Goal: Information Seeking & Learning: Learn about a topic

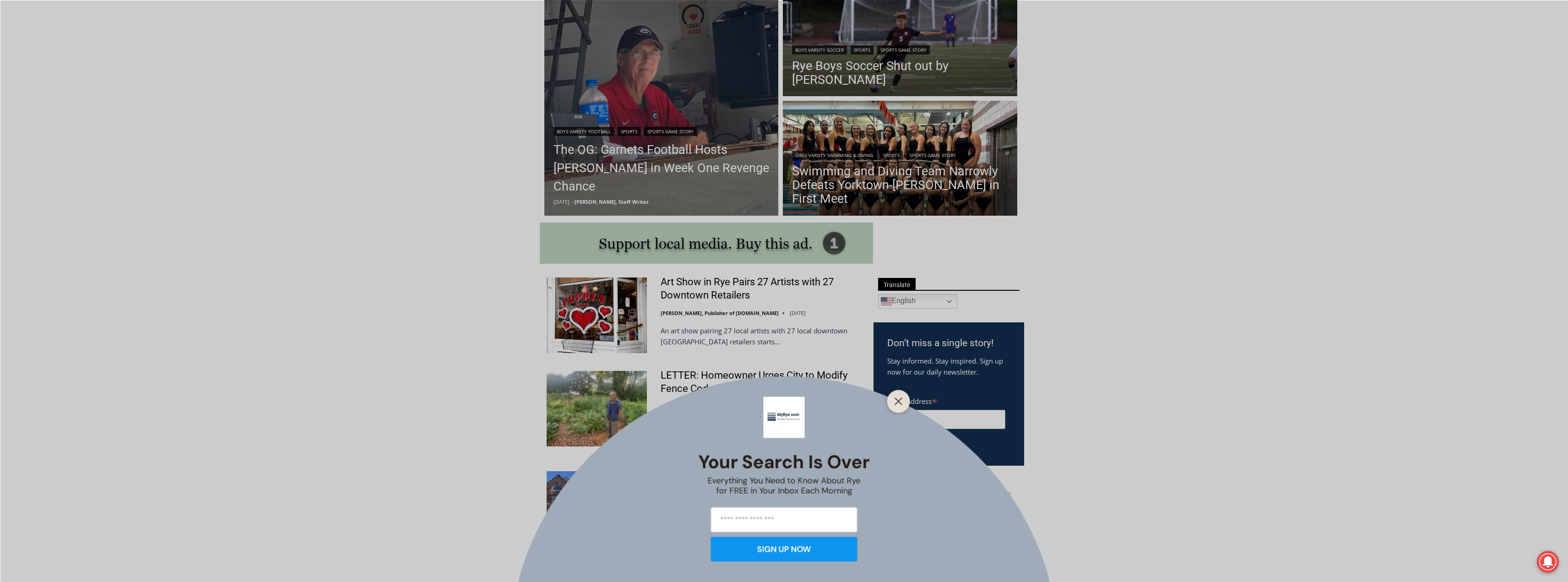
scroll to position [275, 0]
click at [897, 402] on icon "Close" at bounding box center [898, 401] width 9 height 9
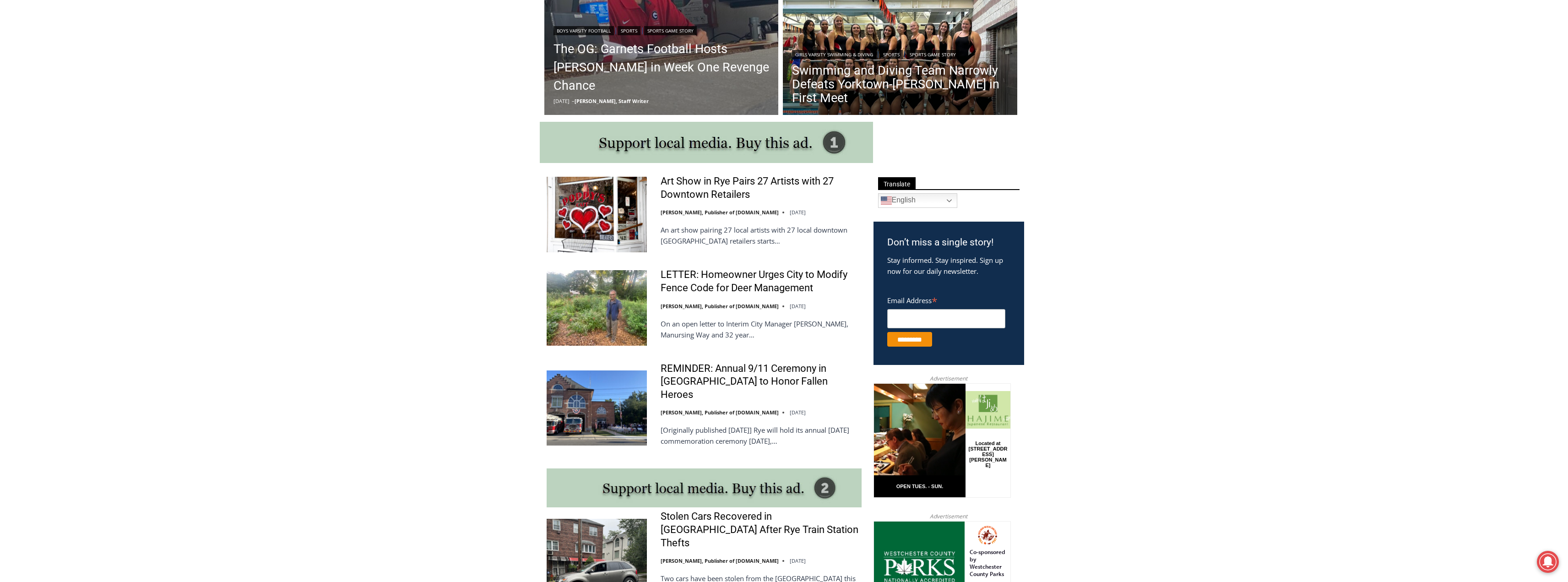
scroll to position [366, 0]
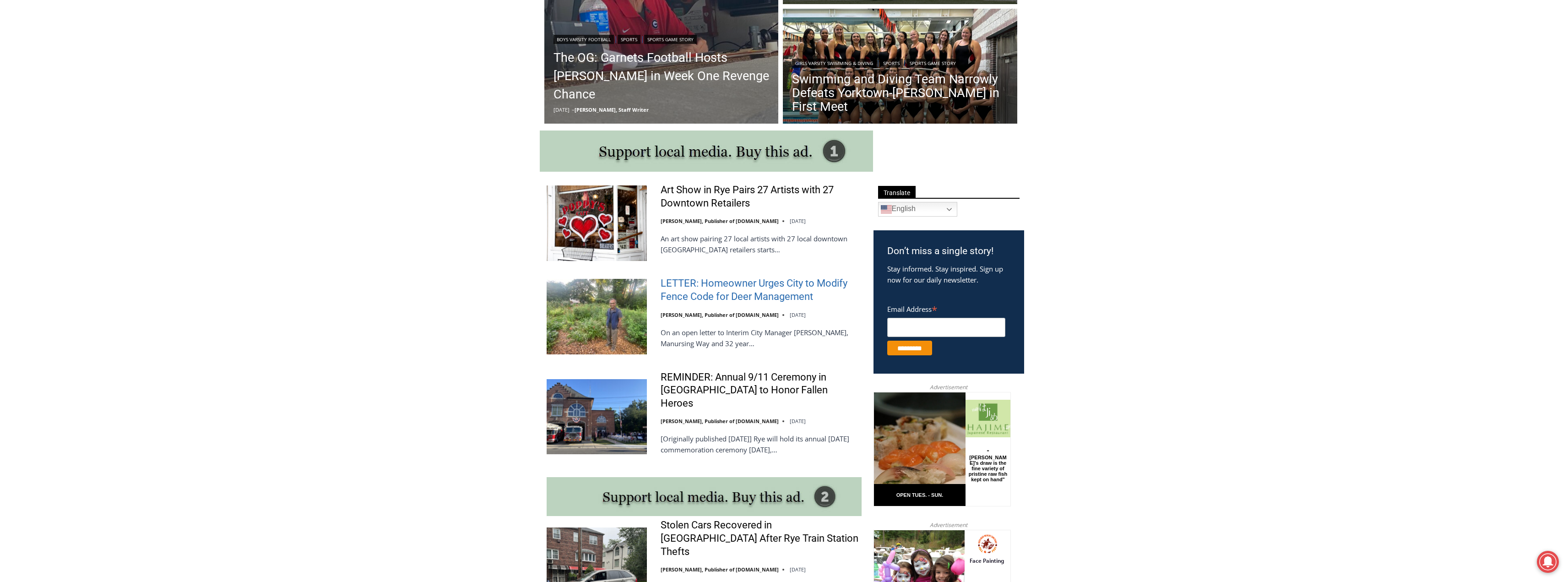
click at [744, 287] on link "LETTER: Homeowner Urges City to Modify Fence Code for Deer Management" at bounding box center [761, 290] width 201 height 26
click at [632, 206] on img at bounding box center [596, 223] width 100 height 75
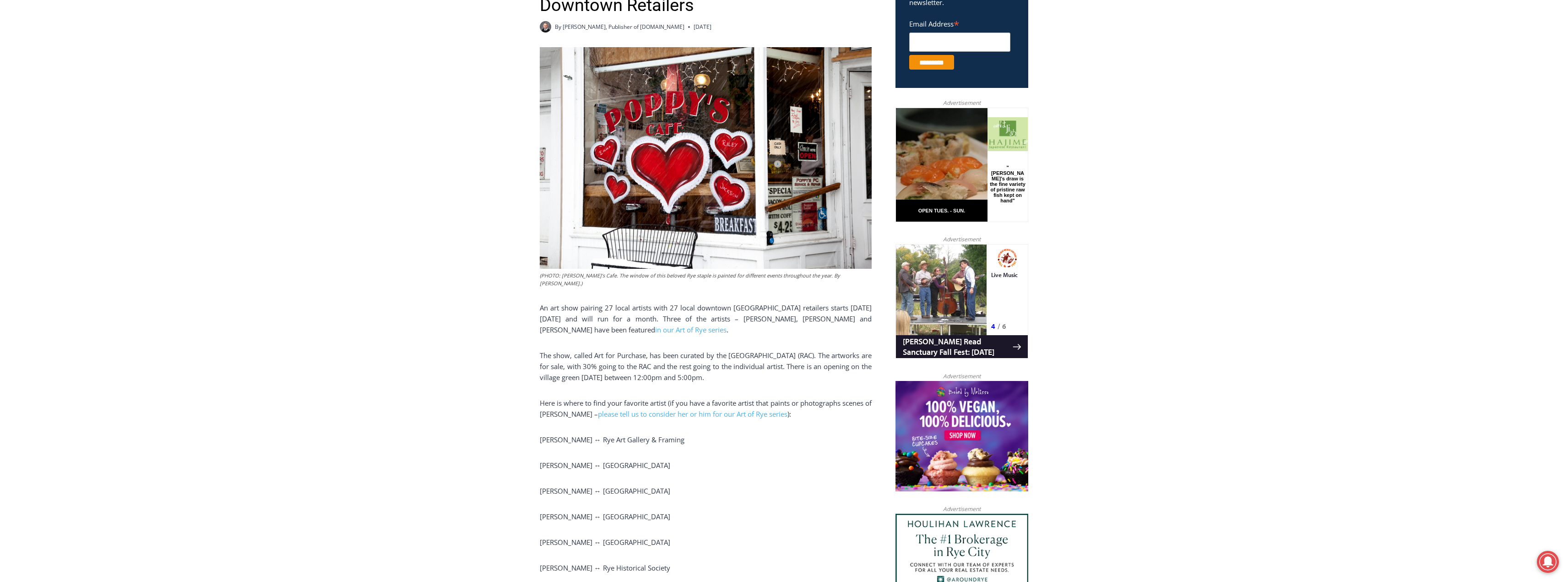
scroll to position [366, 0]
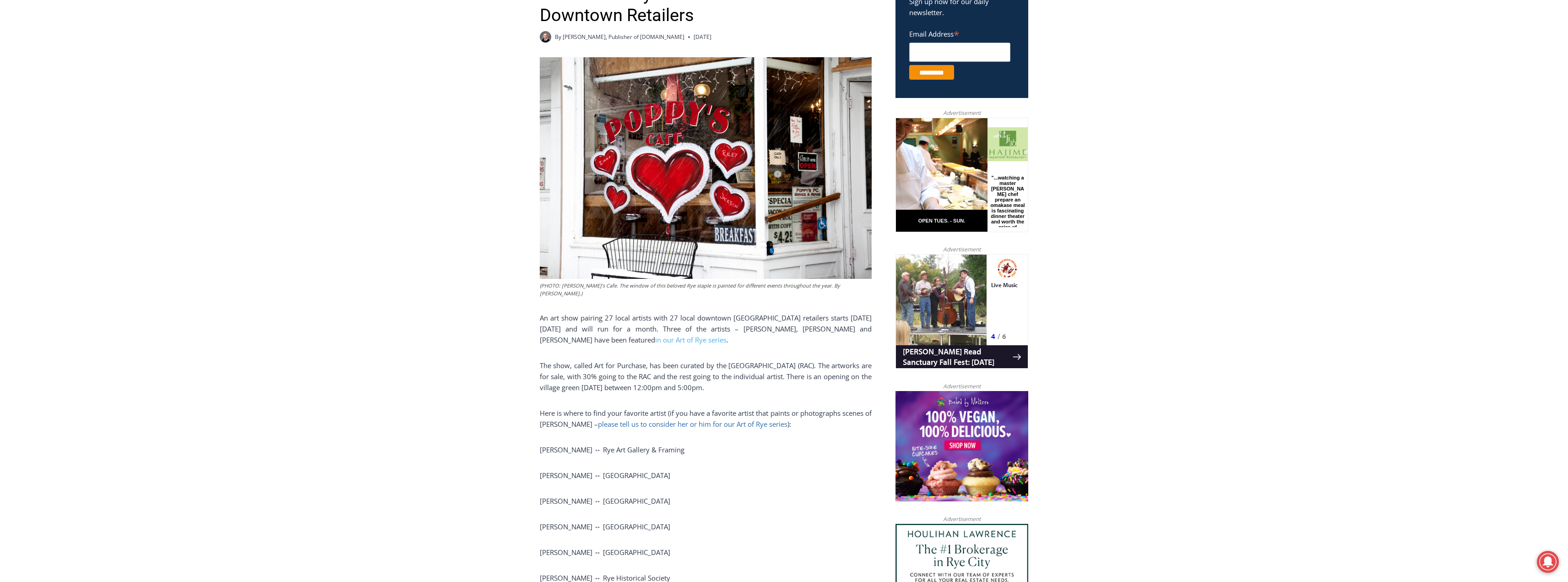
click at [735, 419] on link "please tell us to consider her or him for our Art of Rye series" at bounding box center [692, 424] width 190 height 9
